Goal: Task Accomplishment & Management: Use online tool/utility

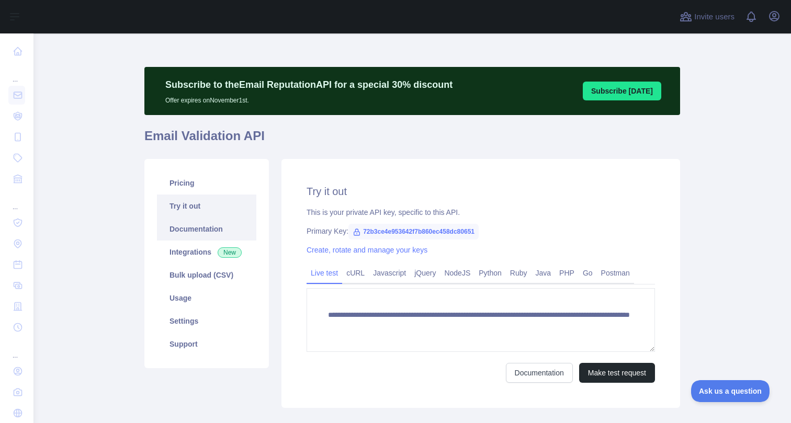
click at [184, 232] on link "Documentation" at bounding box center [206, 229] width 99 height 23
click at [240, 280] on link "Bulk upload (CSV)" at bounding box center [206, 275] width 99 height 23
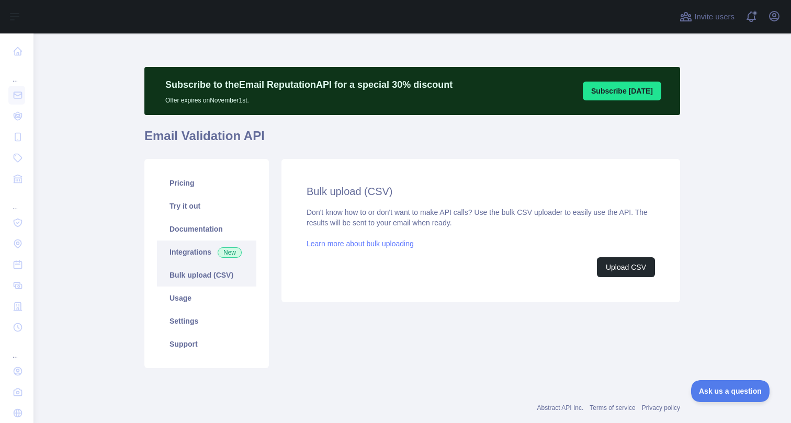
click at [241, 243] on link "Integrations New" at bounding box center [206, 252] width 99 height 23
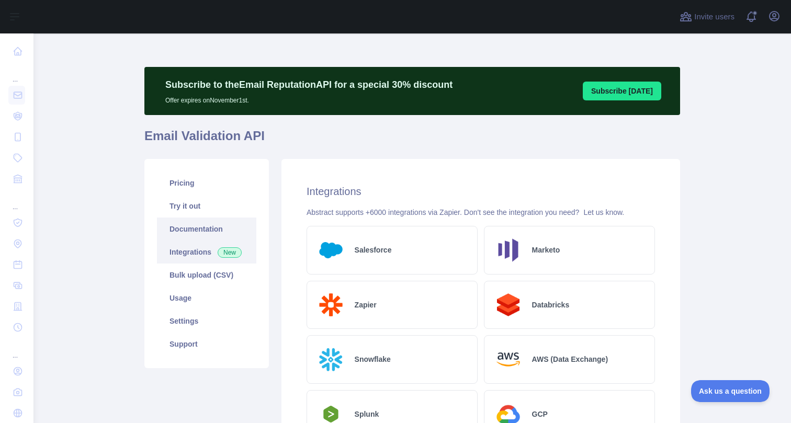
click at [236, 232] on link "Documentation" at bounding box center [206, 229] width 99 height 23
click at [243, 269] on link "Bulk upload (CSV)" at bounding box center [206, 275] width 99 height 23
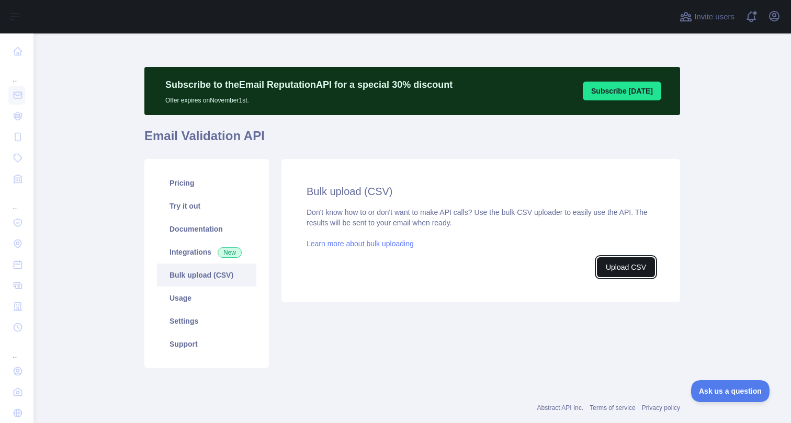
click at [610, 270] on button "Upload CSV" at bounding box center [626, 267] width 58 height 20
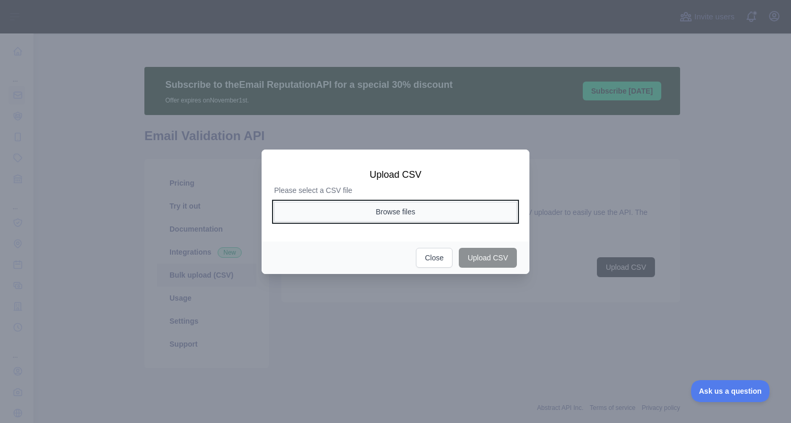
click at [467, 216] on button "Browse files" at bounding box center [395, 212] width 243 height 20
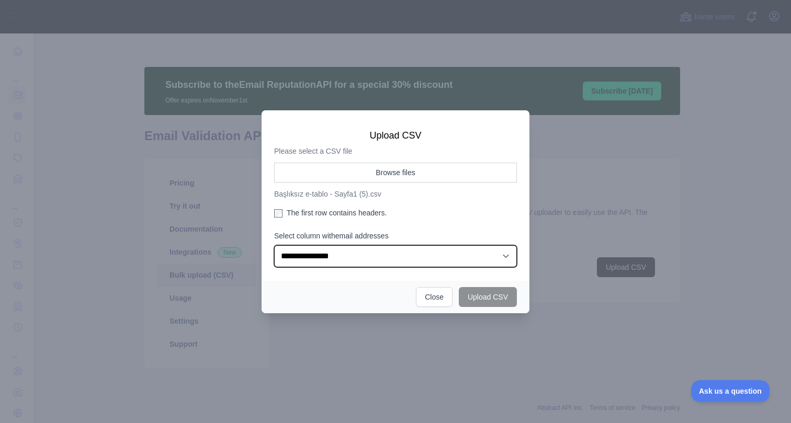
click at [372, 253] on select "**********" at bounding box center [395, 256] width 243 height 22
select select "*"
click at [274, 245] on select "**********" at bounding box center [395, 256] width 243 height 22
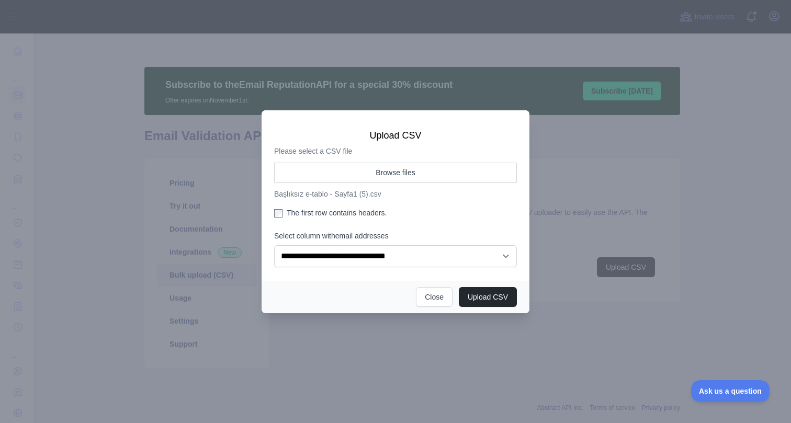
click at [382, 215] on label "The first row contains headers." at bounding box center [395, 213] width 243 height 10
click at [482, 297] on button "Upload CSV" at bounding box center [488, 297] width 58 height 20
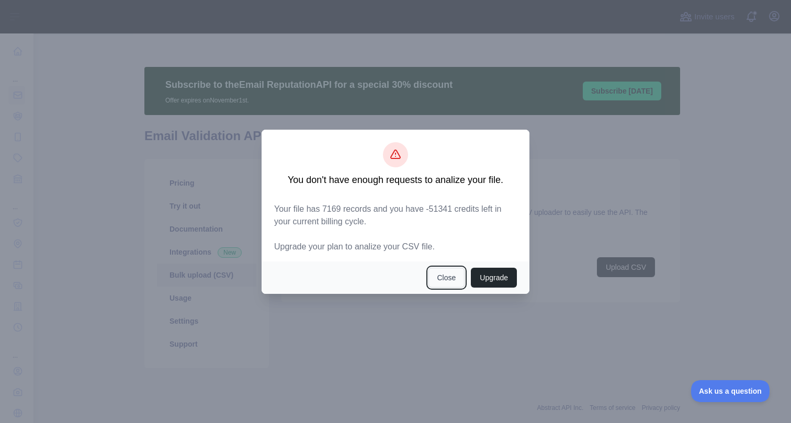
click at [450, 278] on button "Close" at bounding box center [446, 278] width 37 height 20
